Goal: Information Seeking & Learning: Learn about a topic

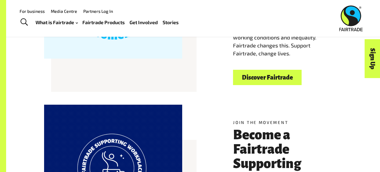
scroll to position [230, 0]
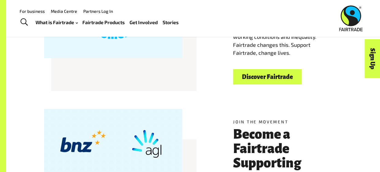
click at [254, 74] on link "Discover Fairtrade" at bounding box center [267, 77] width 69 height 16
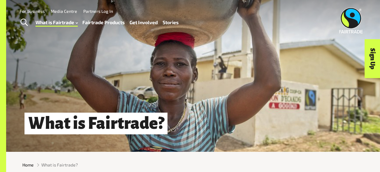
click at [22, 24] on span "Toggle Search" at bounding box center [24, 23] width 7 height 8
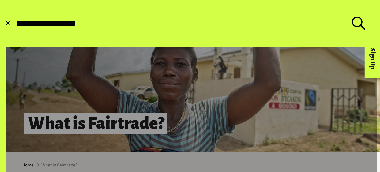
type input "**********"
click at [15, 24] on button "Submit Search" at bounding box center [15, 24] width 0 height 0
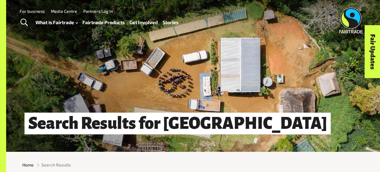
click at [27, 20] on span "Toggle Search" at bounding box center [24, 23] width 7 height 8
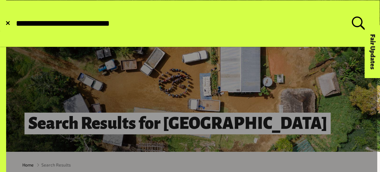
type input "**********"
click at [15, 24] on button "Submit Search" at bounding box center [15, 24] width 0 height 0
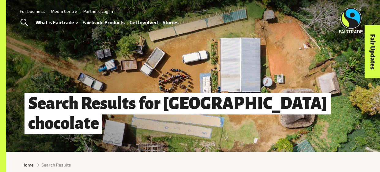
click at [104, 21] on link "Fairtrade Products" at bounding box center [103, 22] width 42 height 9
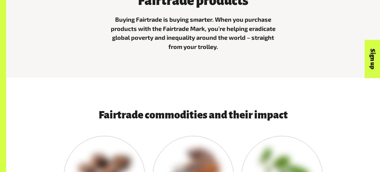
scroll to position [254, 0]
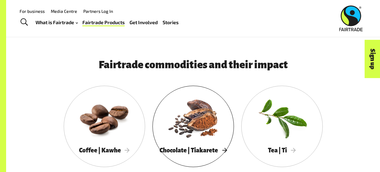
click at [225, 116] on div at bounding box center [192, 117] width 81 height 53
